Goal: Check status: Check status

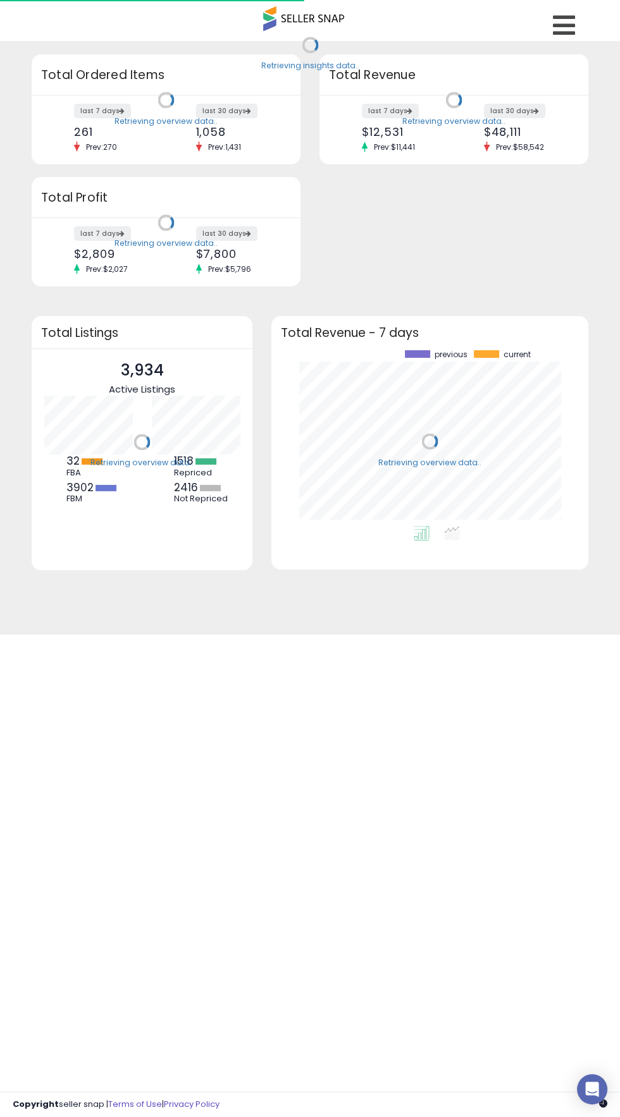
scroll to position [176, 291]
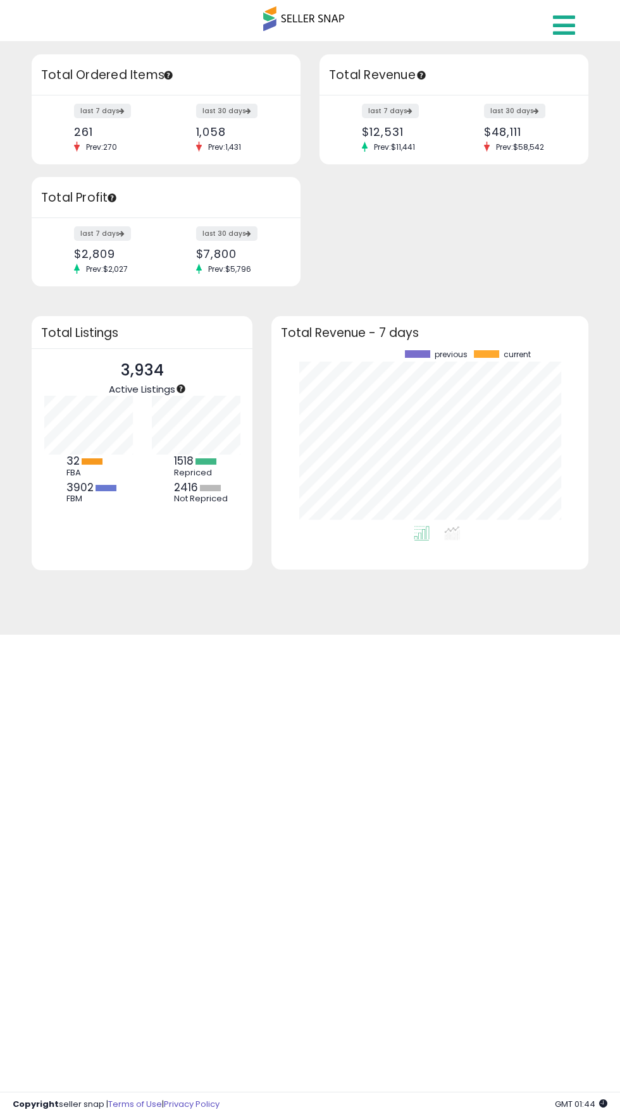
click at [572, 35] on icon at bounding box center [564, 25] width 22 height 25
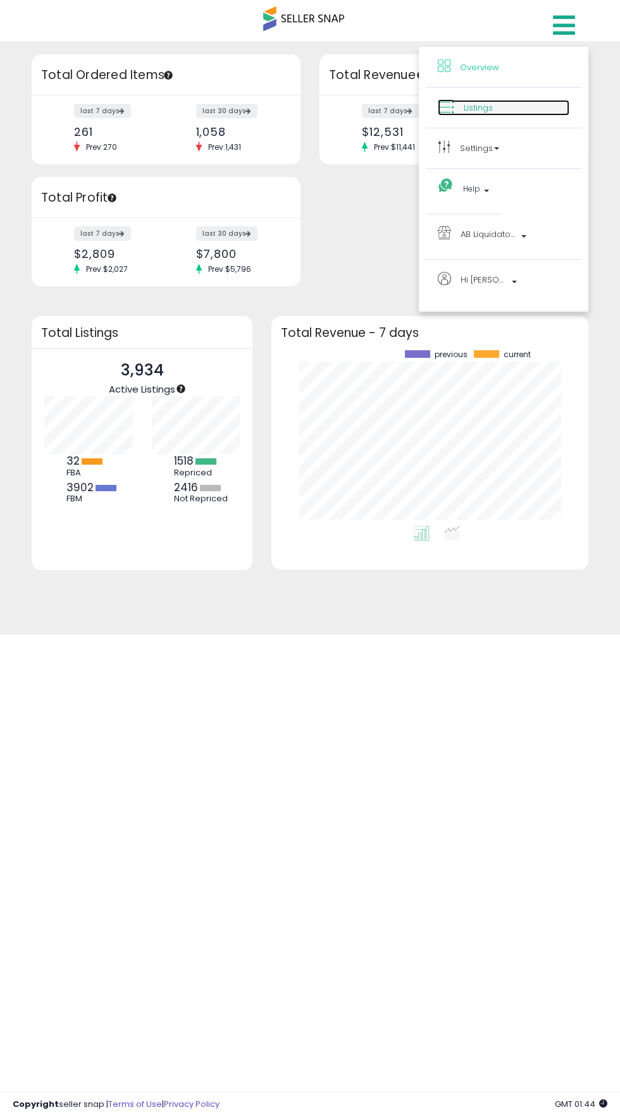
click at [491, 114] on link "Listings" at bounding box center [504, 108] width 132 height 16
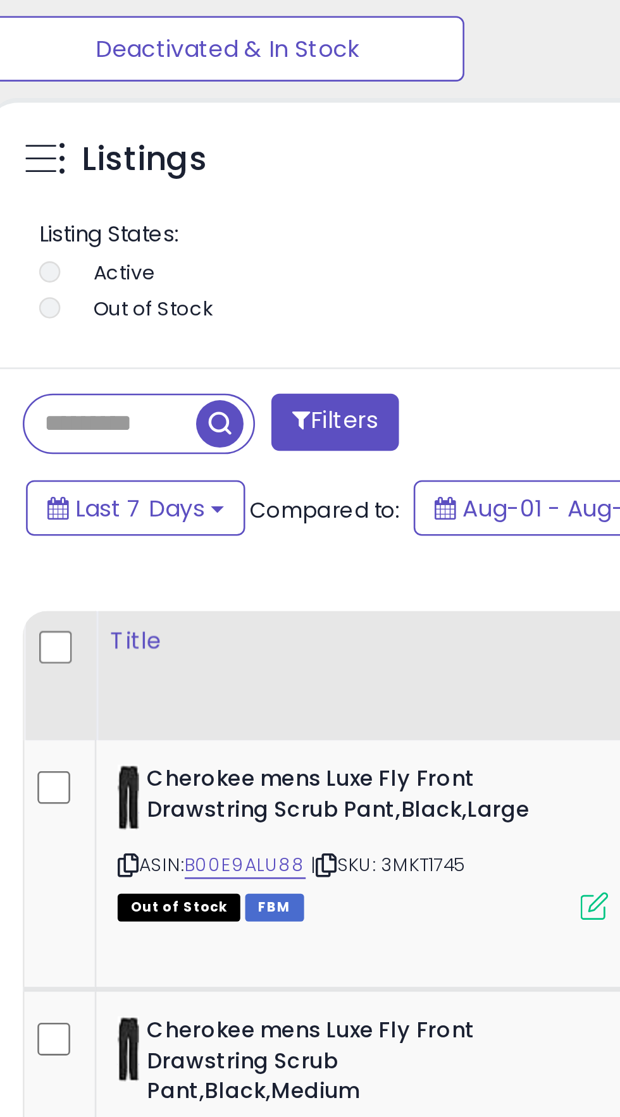
scroll to position [686, 0]
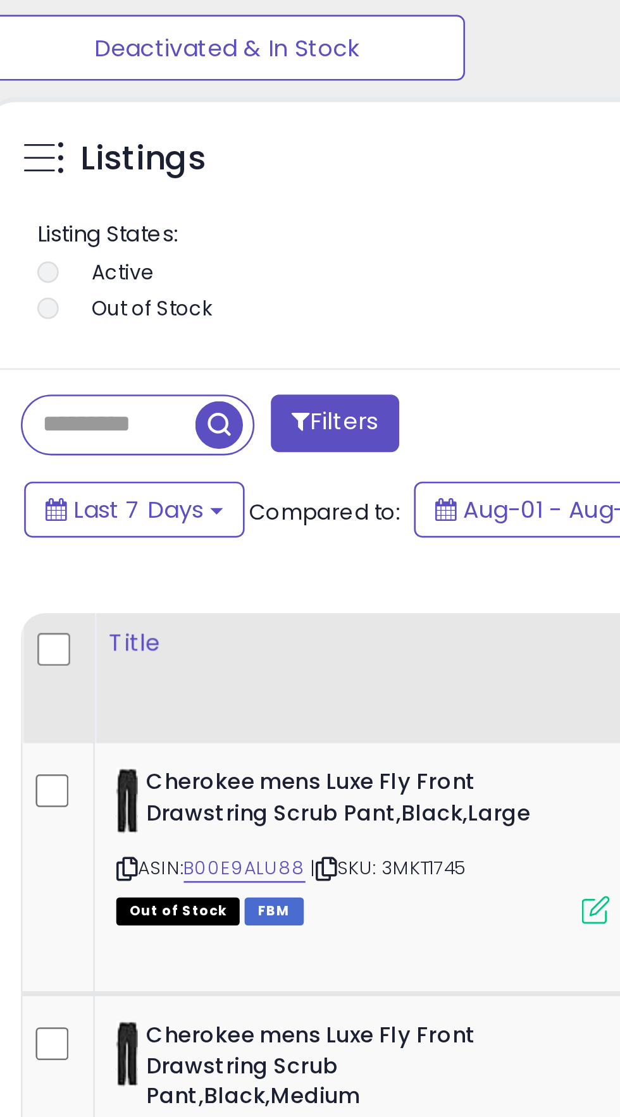
click at [87, 373] on input "text" at bounding box center [78, 370] width 66 height 22
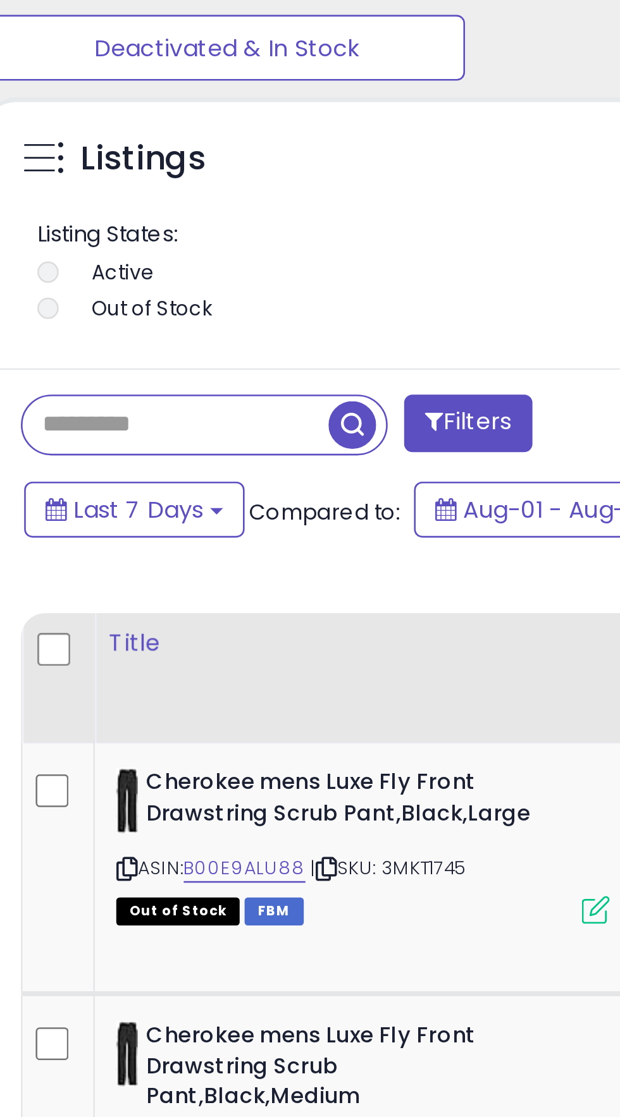
paste input "********"
type input "********"
click at [177, 371] on span "button" at bounding box center [172, 370] width 18 height 18
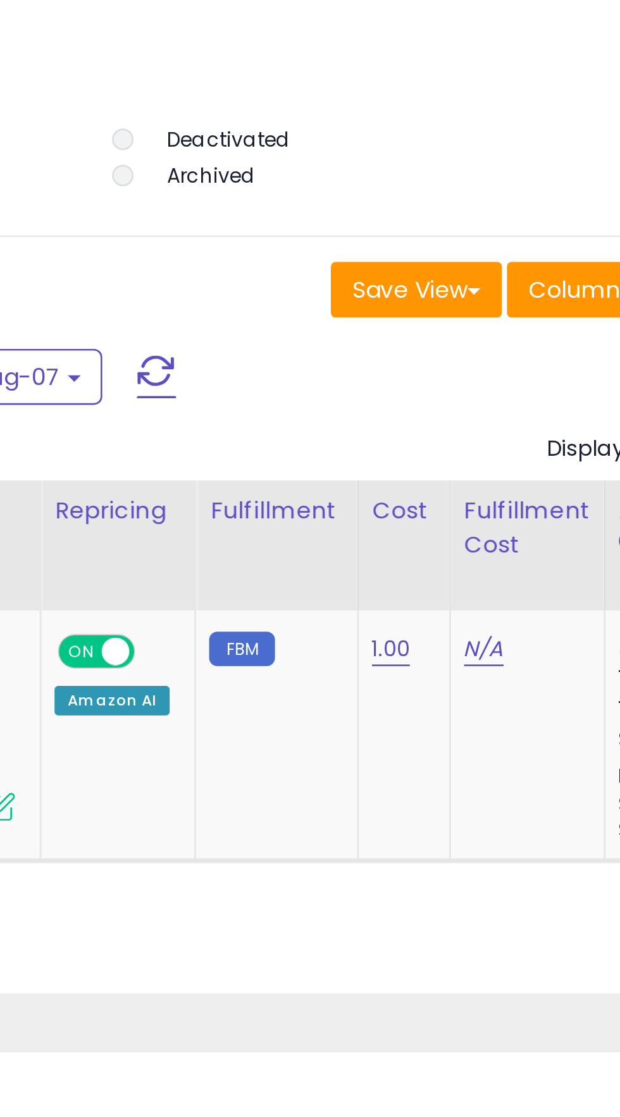
scroll to position [247, 550]
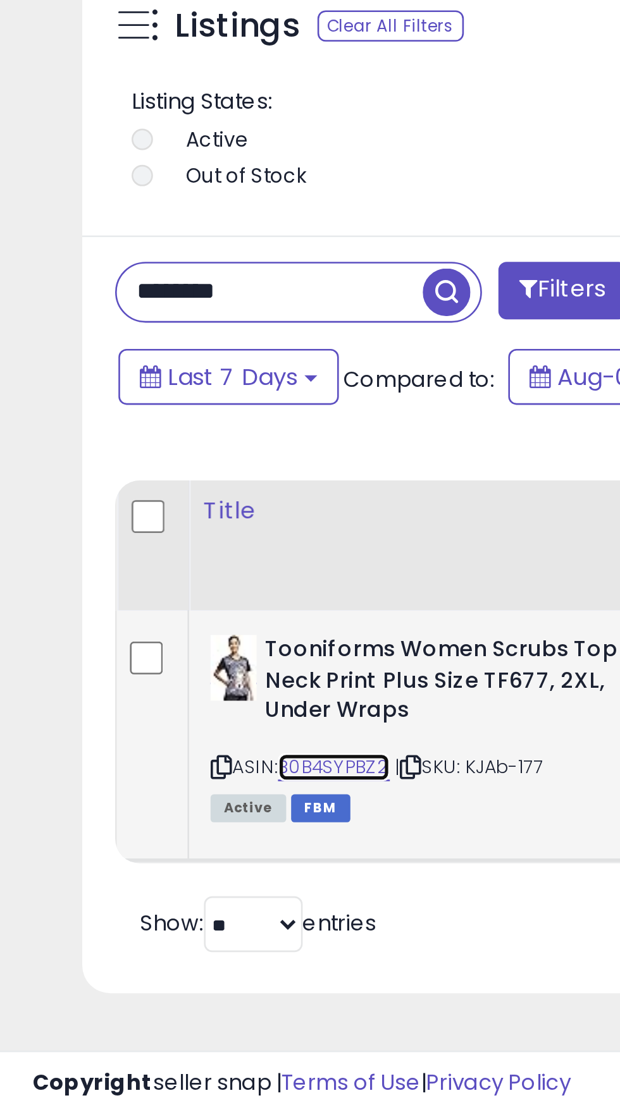
click at [134, 982] on link "B0B4SYPBZ2" at bounding box center [128, 983] width 43 height 11
click at [162, 981] on icon at bounding box center [158, 982] width 8 height 7
click at [84, 982] on icon at bounding box center [85, 982] width 8 height 7
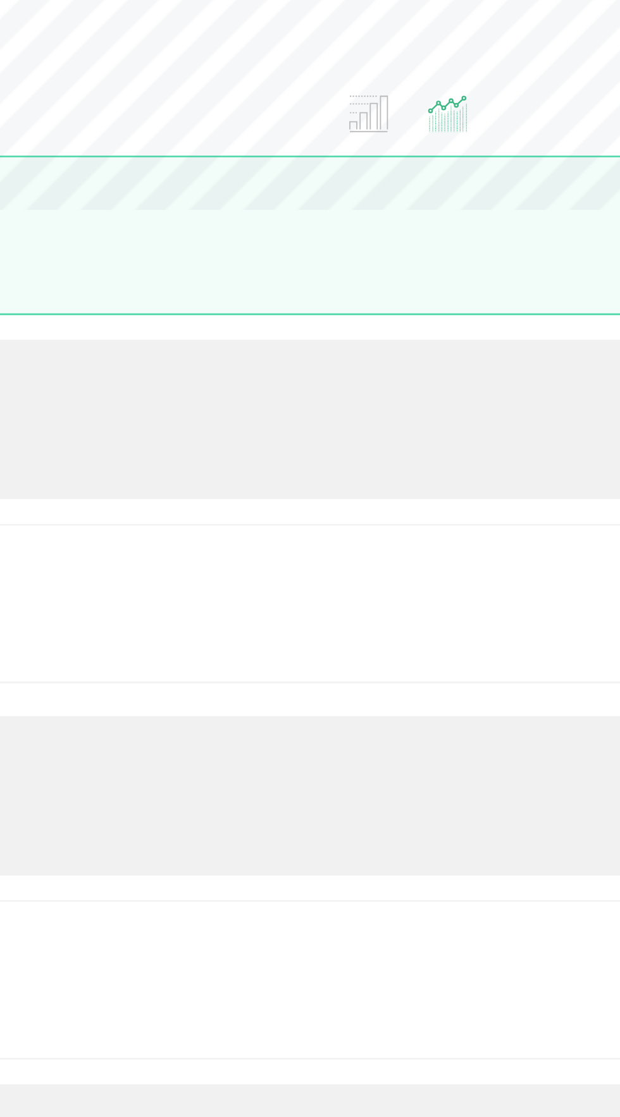
scroll to position [0, 0]
